Goal: Check status

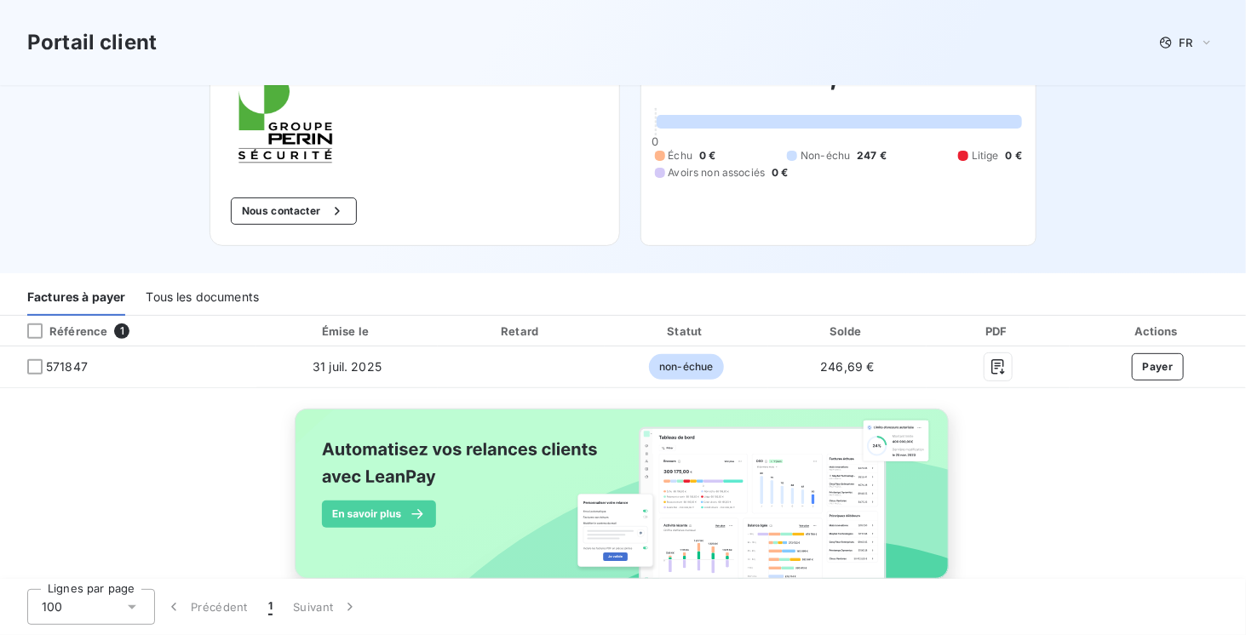
scroll to position [149, 0]
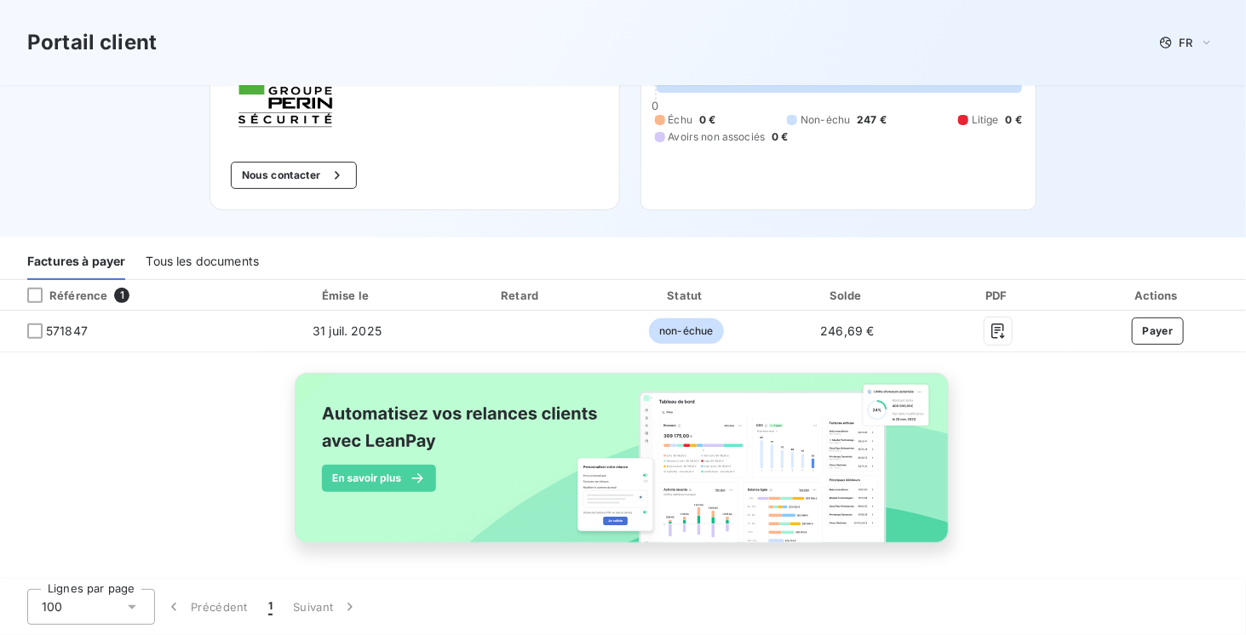
click at [728, 460] on img at bounding box center [623, 468] width 688 height 210
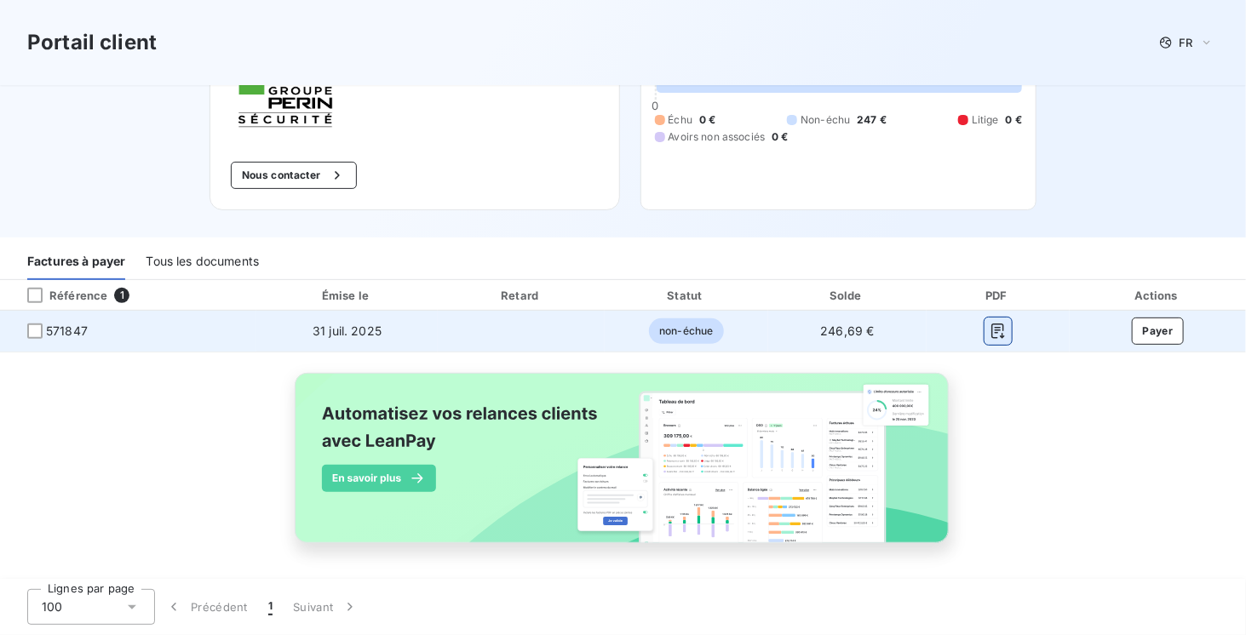
click at [990, 332] on icon "button" at bounding box center [998, 331] width 17 height 17
click at [991, 331] on icon "button" at bounding box center [997, 331] width 13 height 15
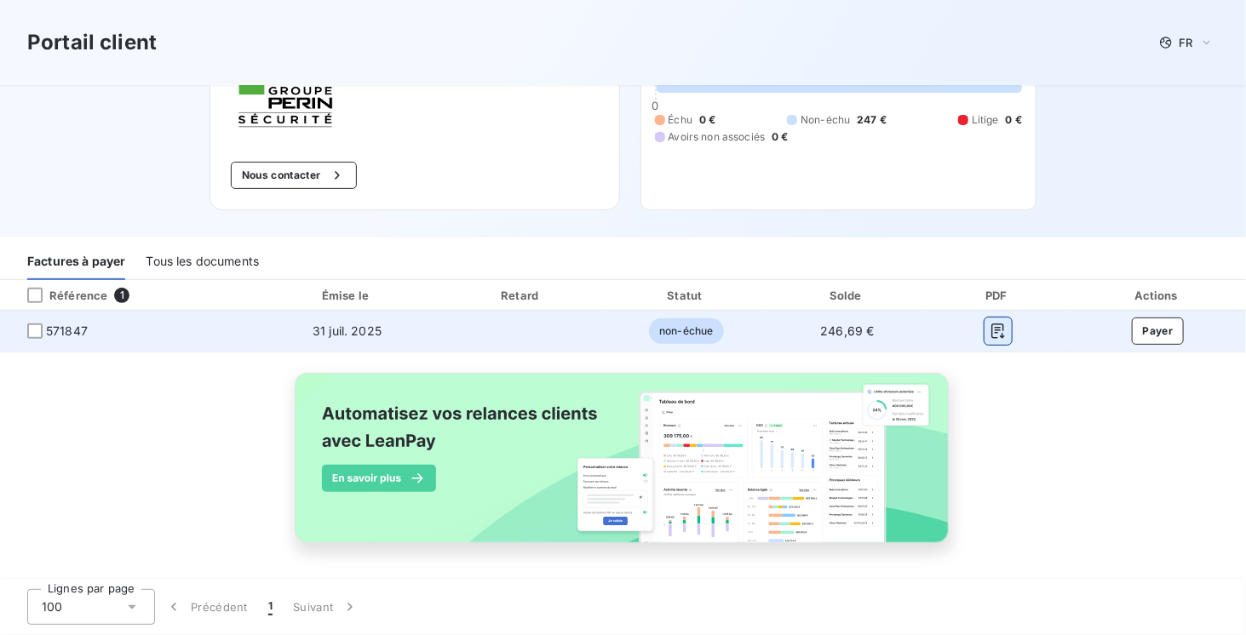
click at [990, 328] on icon "button" at bounding box center [998, 331] width 17 height 17
